Goal: Obtain resource: Obtain resource

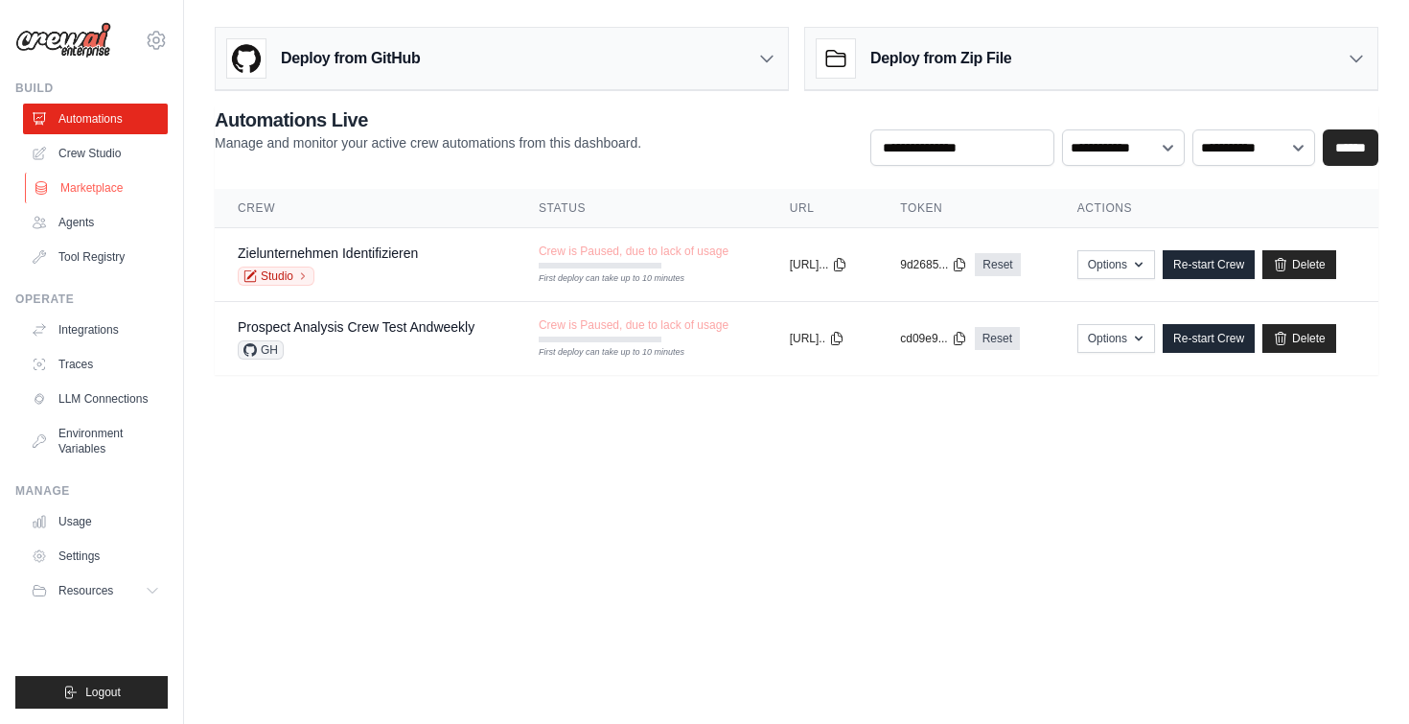
click at [108, 186] on link "Marketplace" at bounding box center [97, 188] width 145 height 31
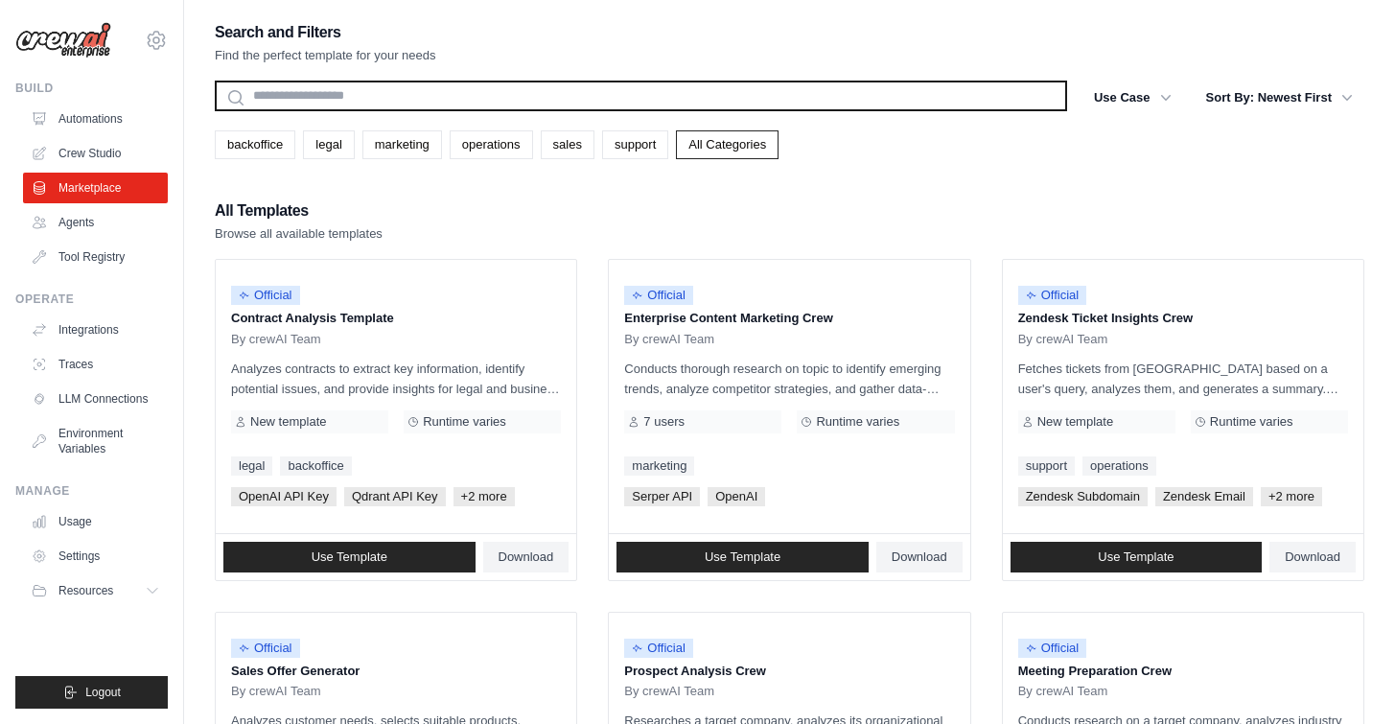
click at [275, 96] on input "text" at bounding box center [641, 96] width 852 height 31
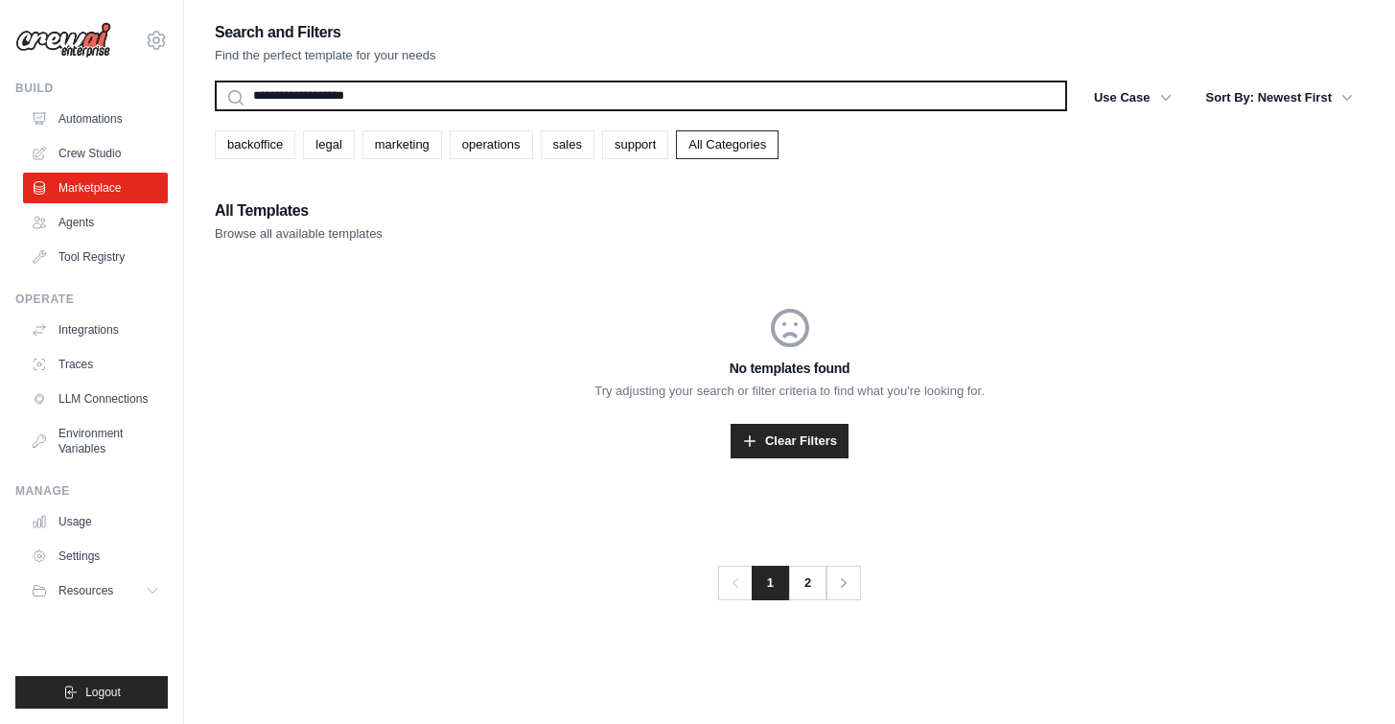
type input "**********"
click at [214, 110] on button "Search" at bounding box center [214, 110] width 1 height 1
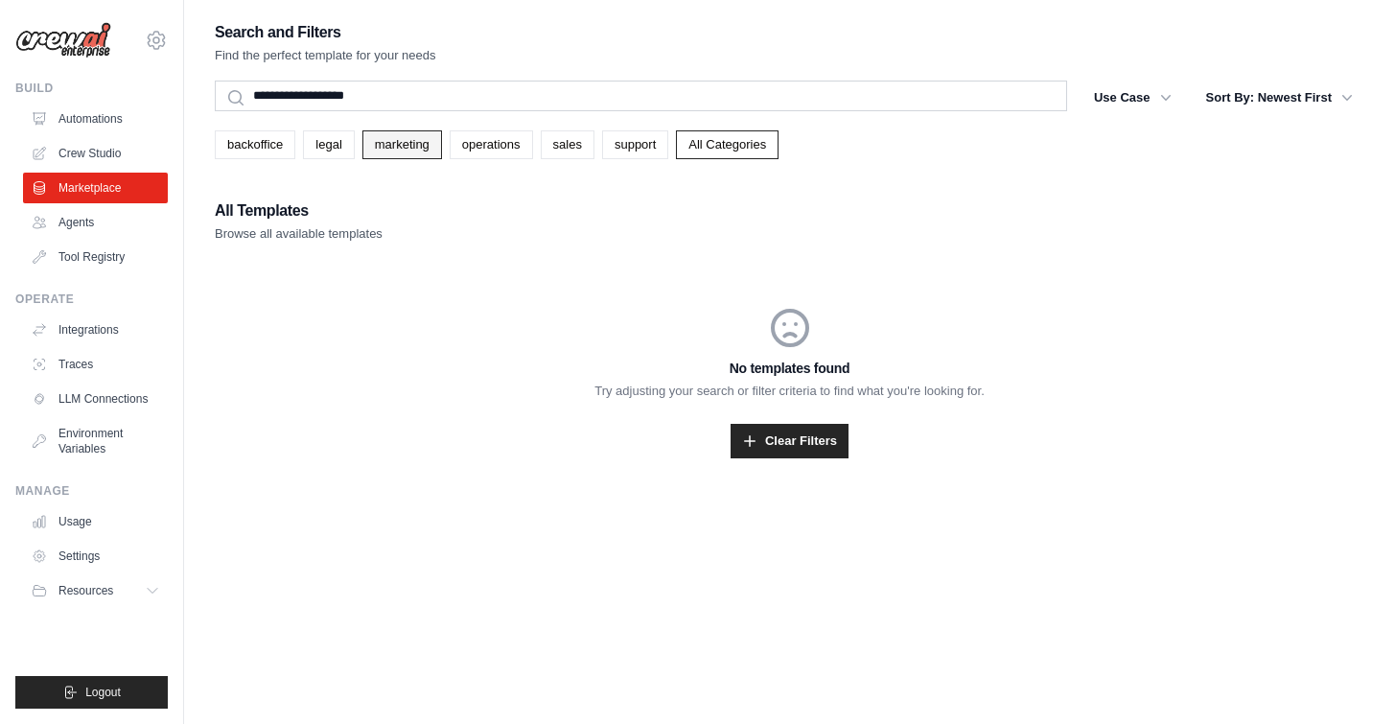
click at [410, 143] on link "marketing" at bounding box center [402, 144] width 80 height 29
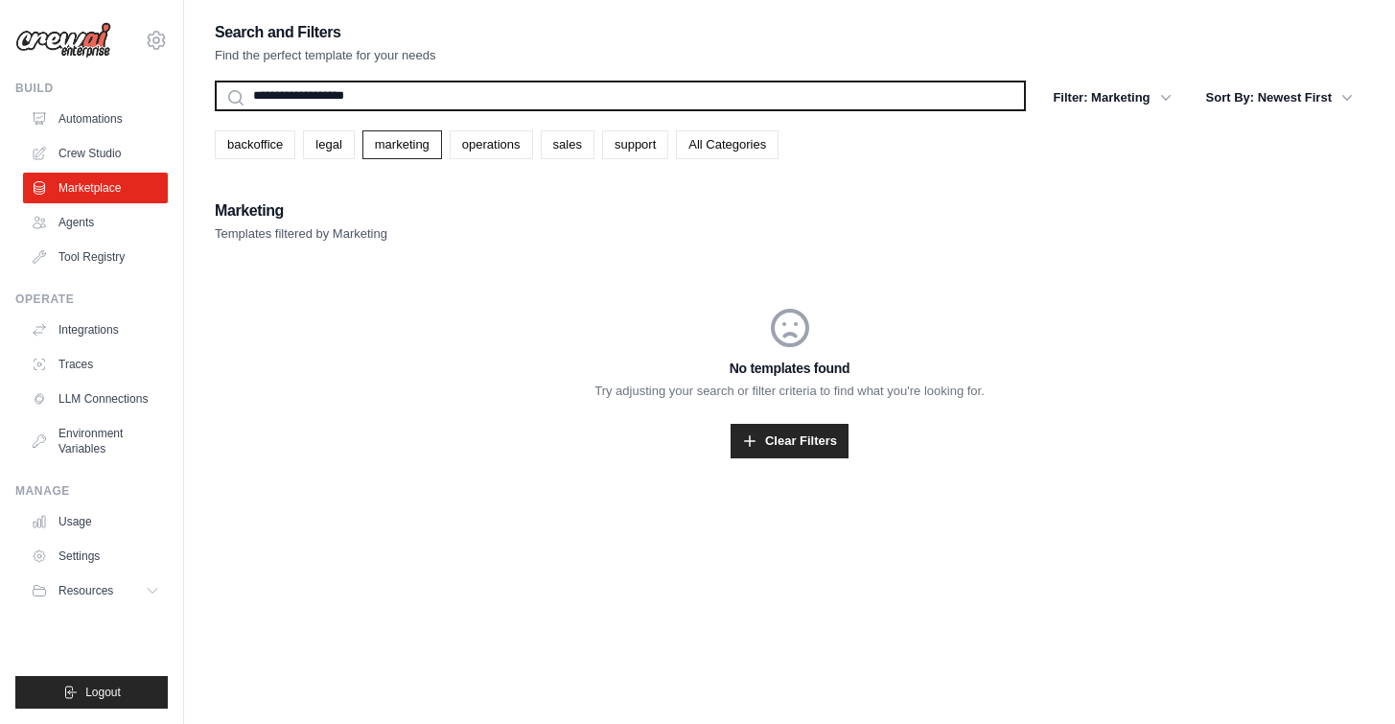
drag, startPoint x: 367, startPoint y: 105, endPoint x: 214, endPoint y: 83, distance: 155.0
click at [216, 84] on input "**********" at bounding box center [620, 96] width 811 height 31
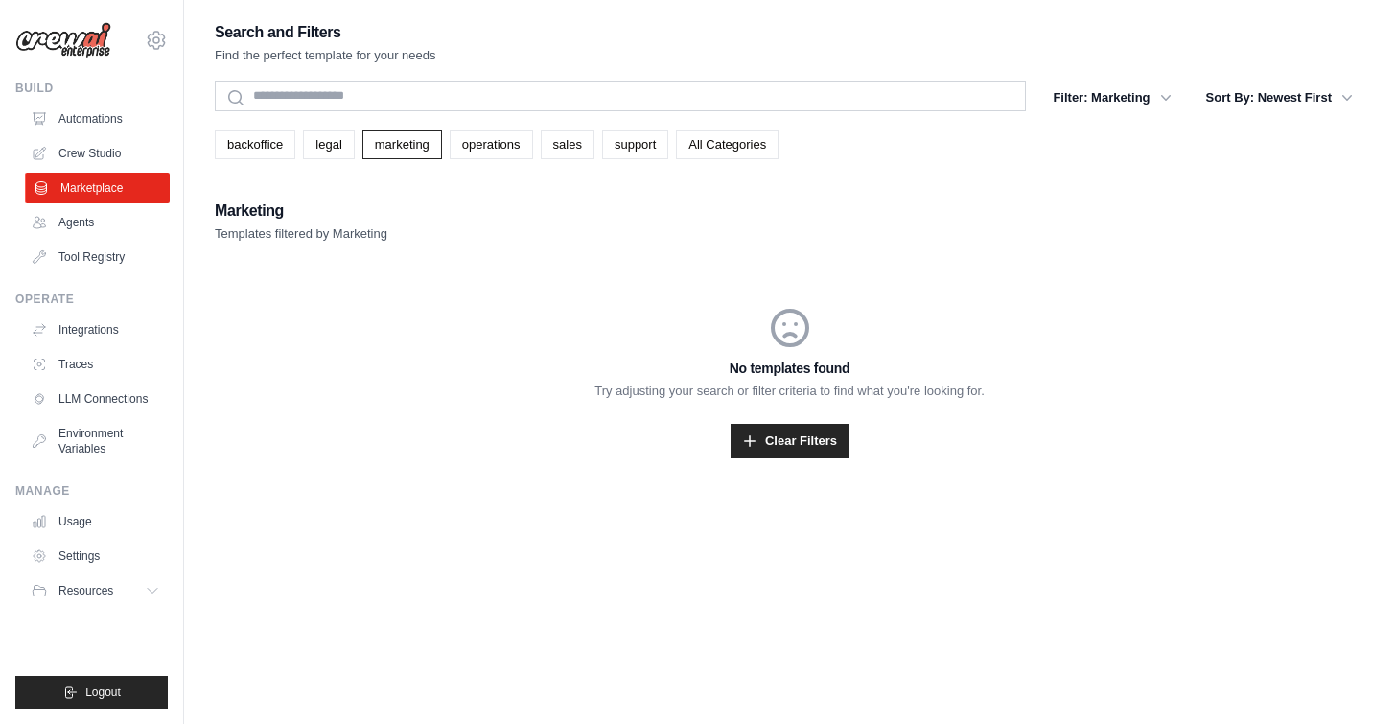
click at [94, 194] on link "Marketplace" at bounding box center [97, 188] width 145 height 31
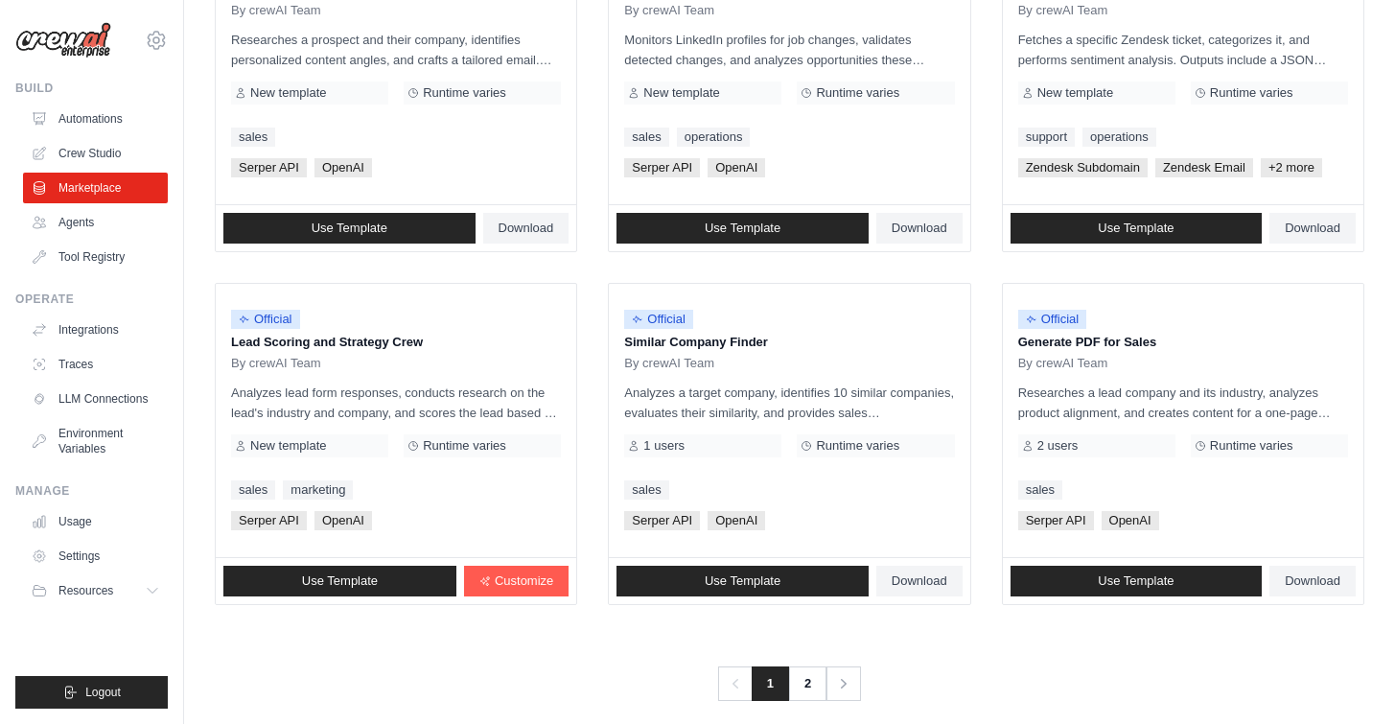
scroll to position [1053, 0]
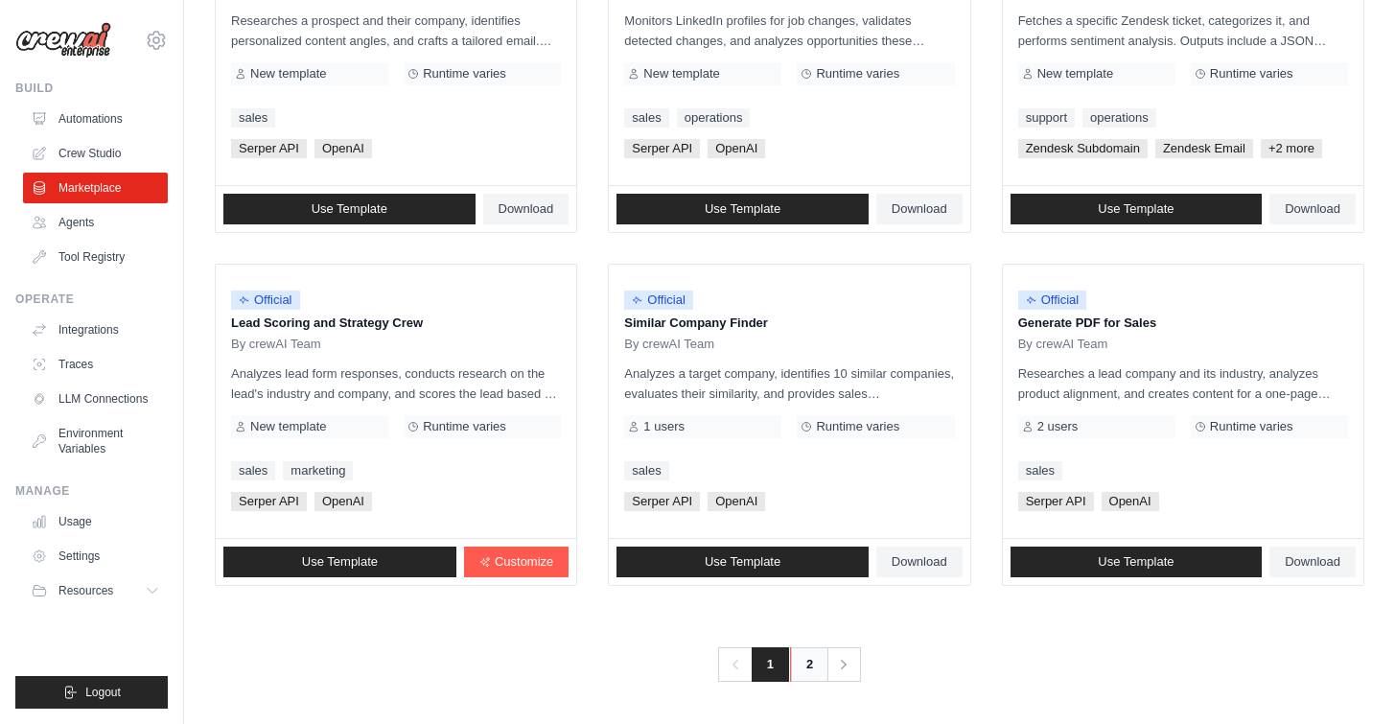
click at [807, 650] on link "2" at bounding box center [809, 664] width 38 height 35
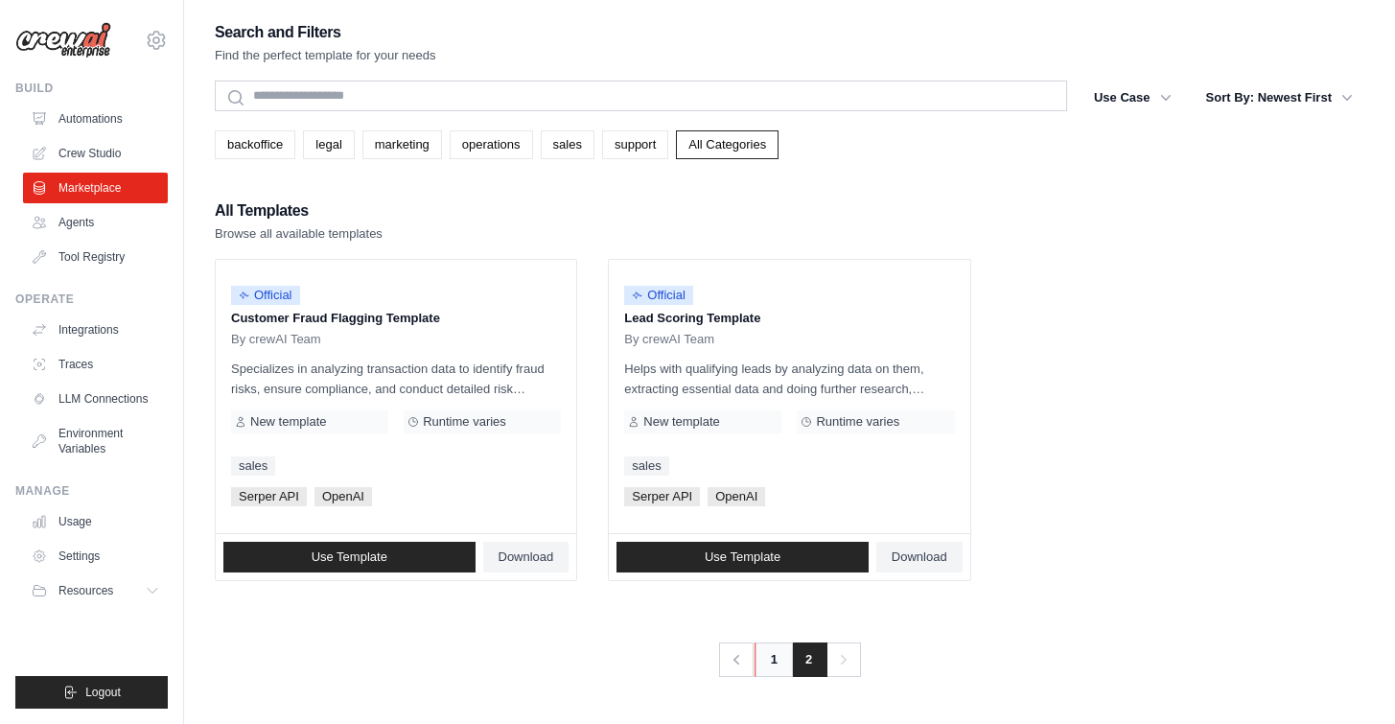
click at [768, 663] on link "1" at bounding box center [773, 659] width 38 height 35
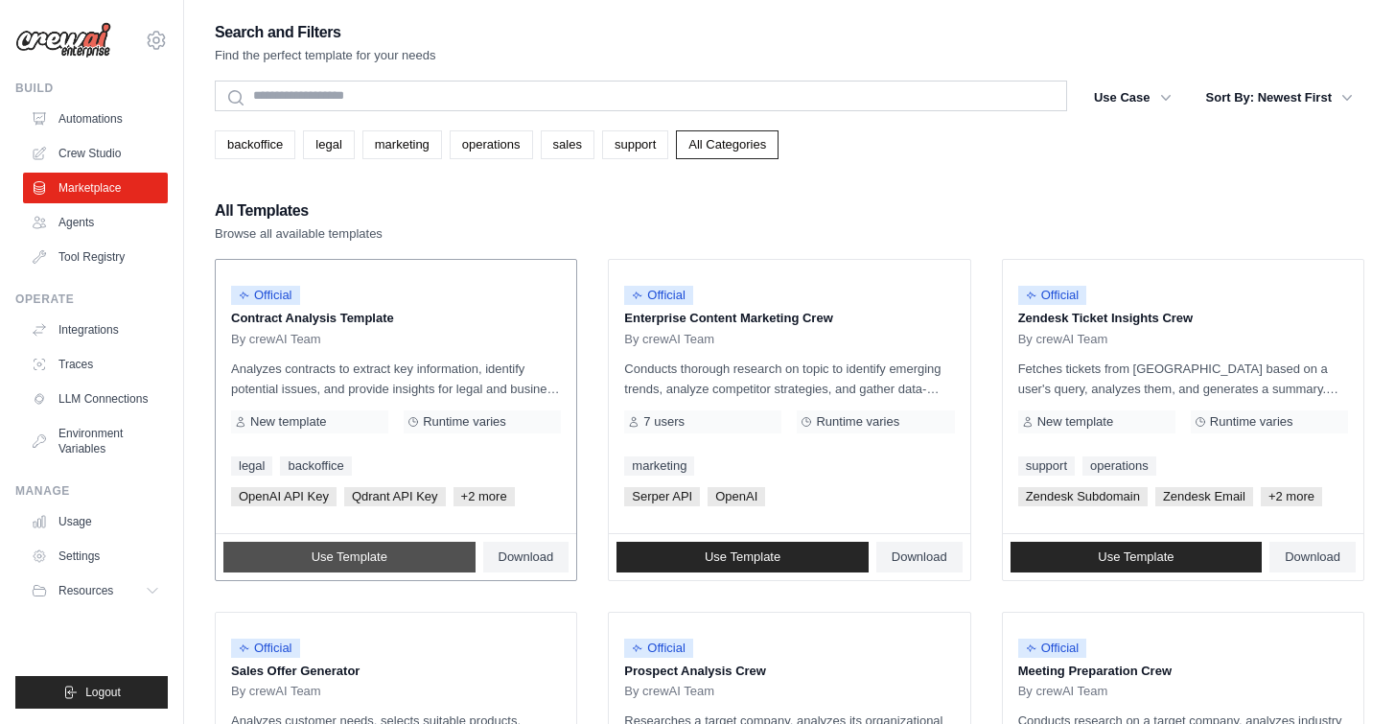
click at [375, 566] on link "Use Template" at bounding box center [349, 557] width 252 height 31
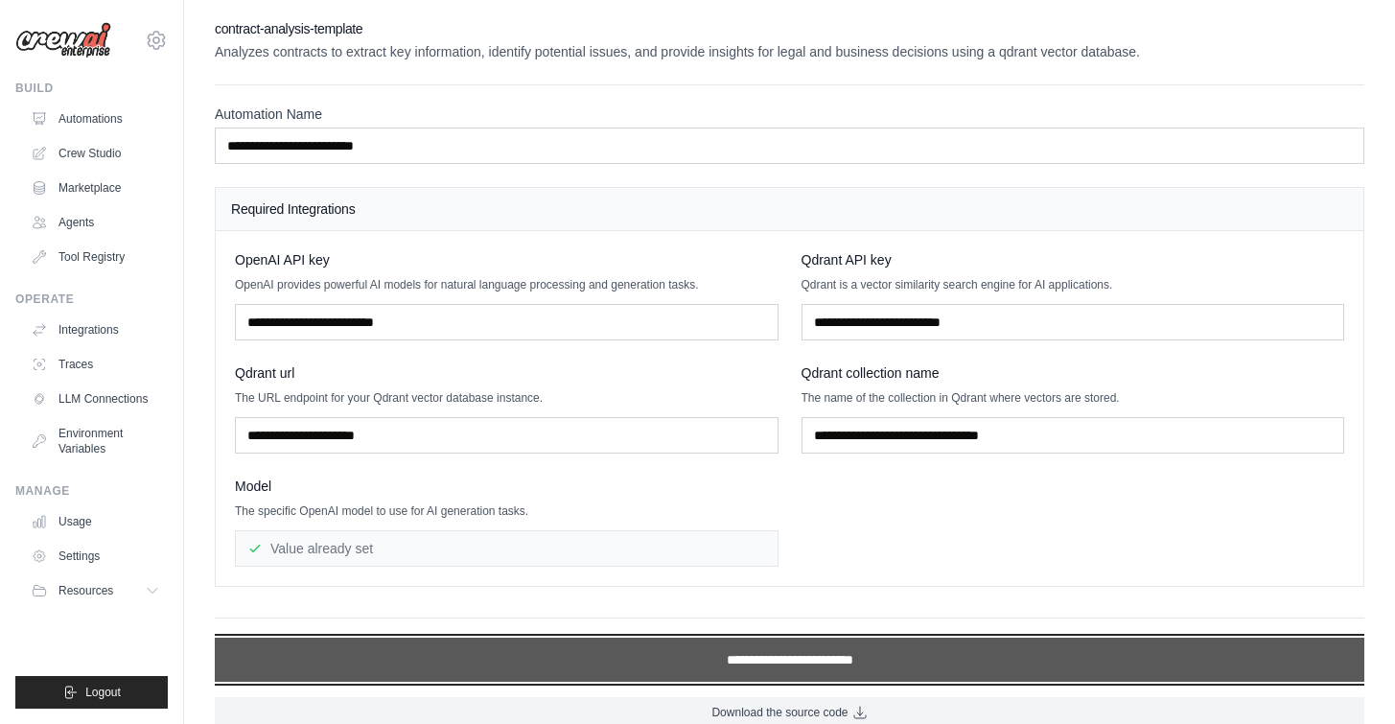
click at [665, 653] on input "**********" at bounding box center [789, 660] width 1149 height 44
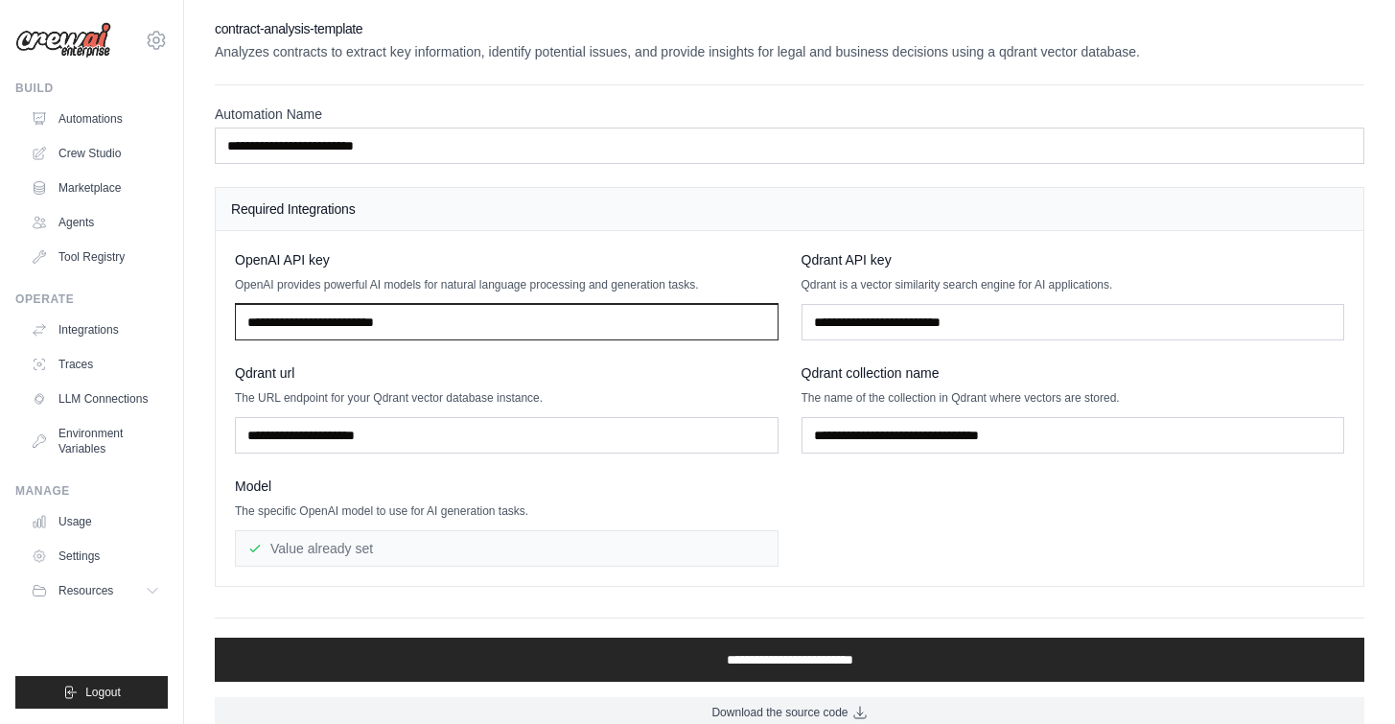
click at [649, 339] on input "text" at bounding box center [507, 322] width 544 height 36
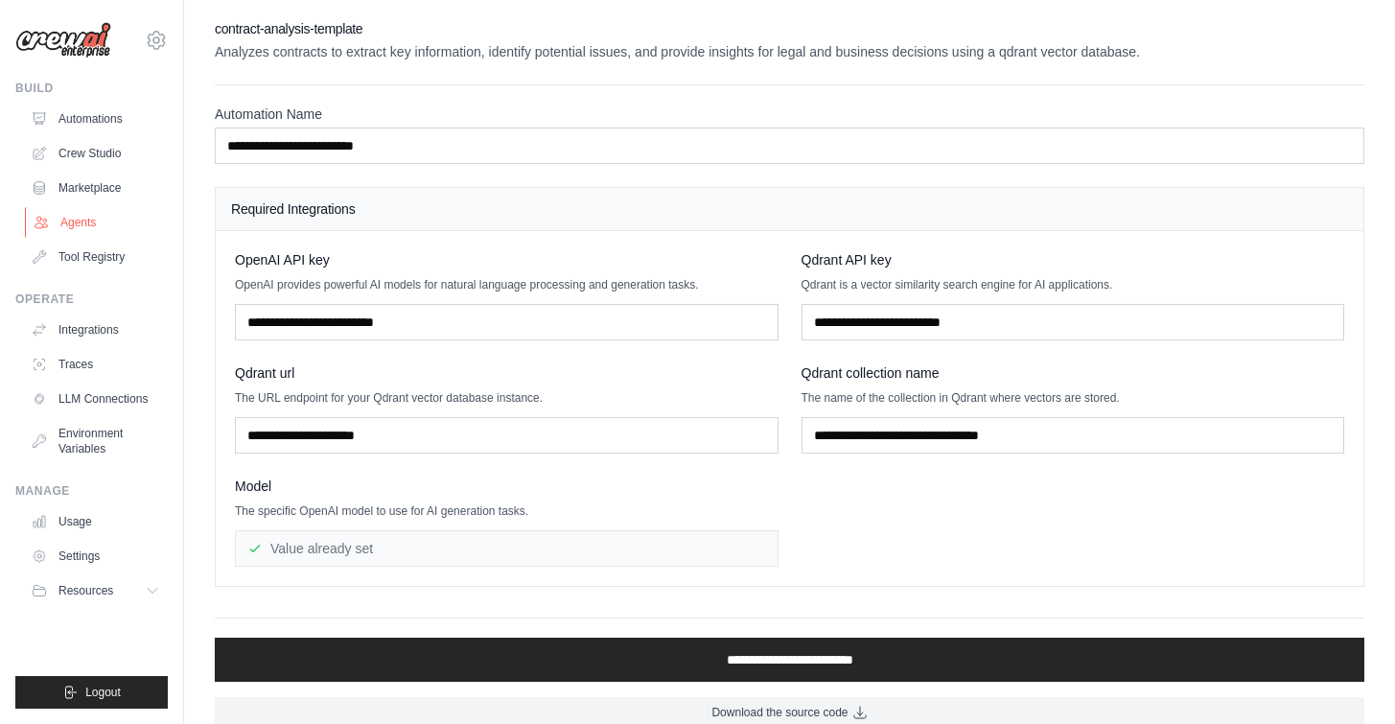
click at [81, 219] on link "Agents" at bounding box center [97, 222] width 145 height 31
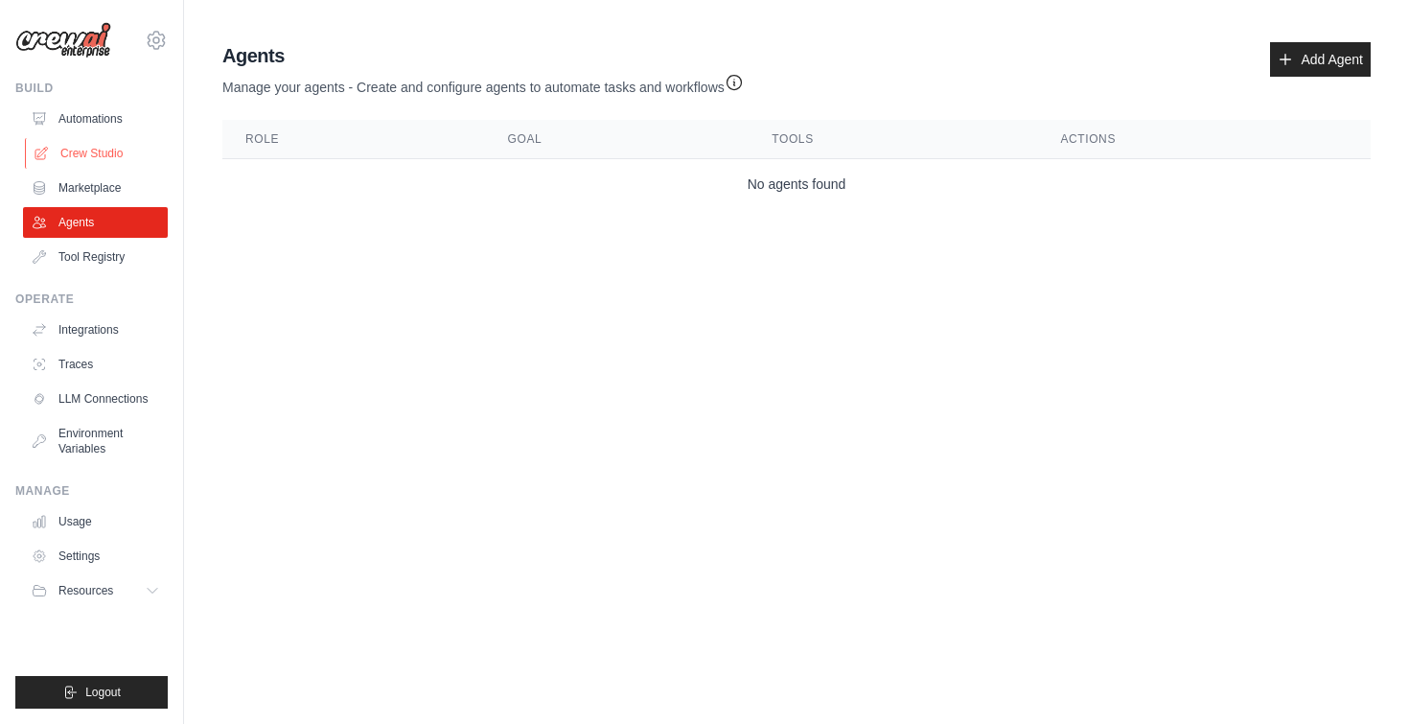
click at [85, 152] on link "Crew Studio" at bounding box center [97, 153] width 145 height 31
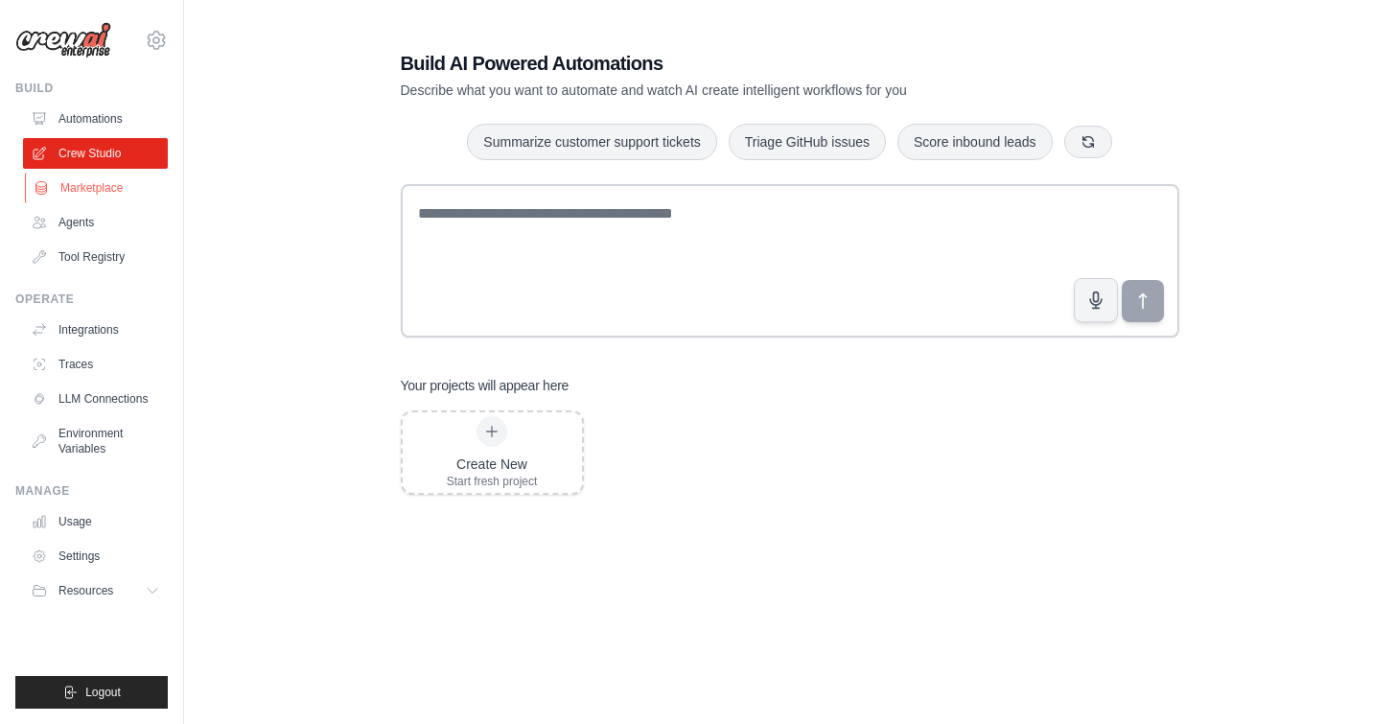
click at [107, 185] on link "Marketplace" at bounding box center [97, 188] width 145 height 31
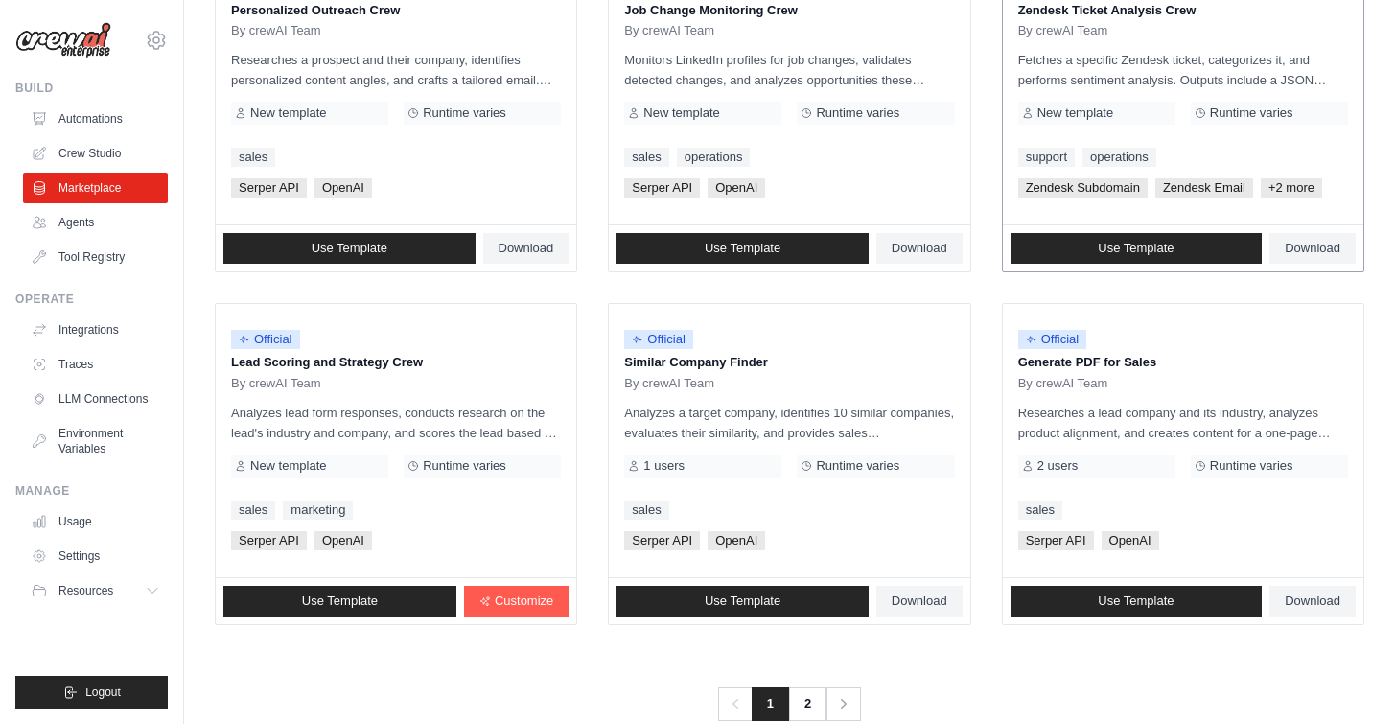
scroll to position [1053, 0]
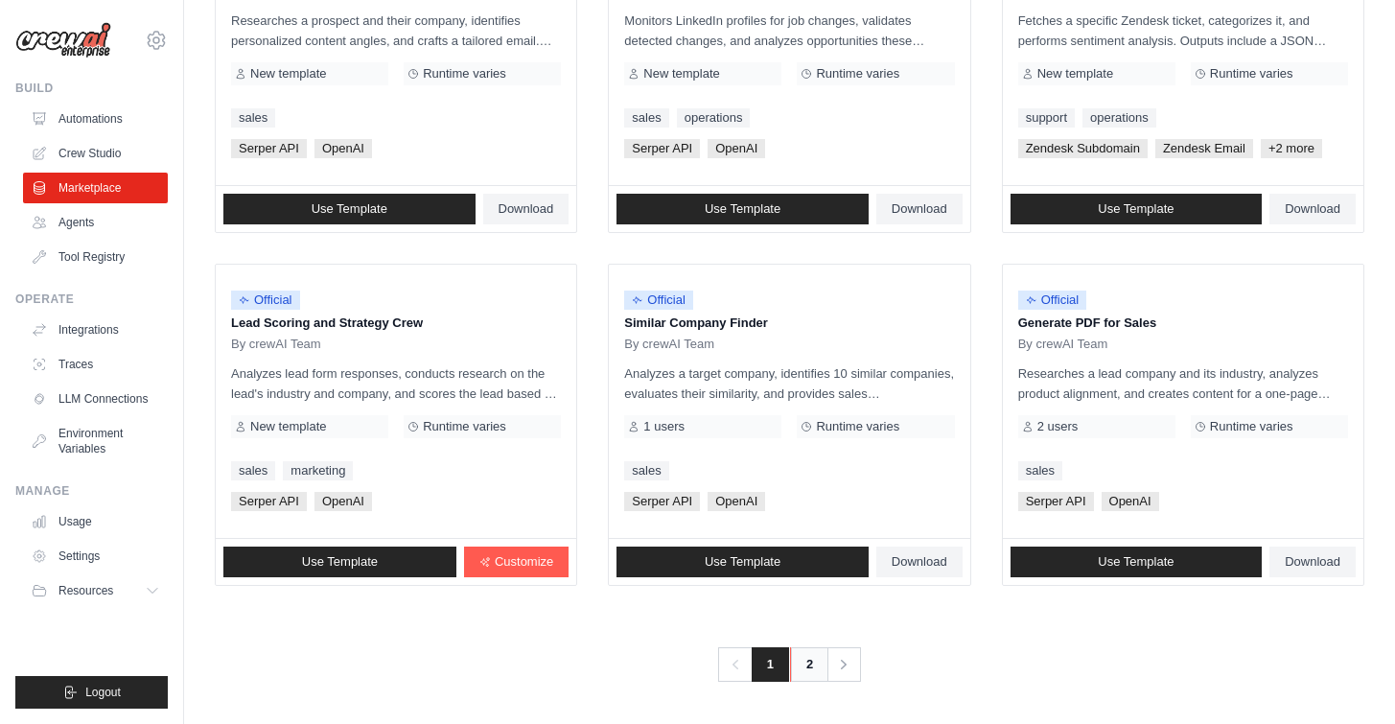
click at [811, 663] on link "2" at bounding box center [809, 664] width 38 height 35
